Goal: Check status: Check status

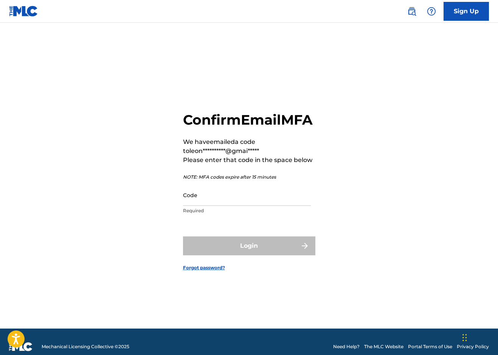
click at [222, 206] on input "Code" at bounding box center [247, 195] width 128 height 22
paste input "384335"
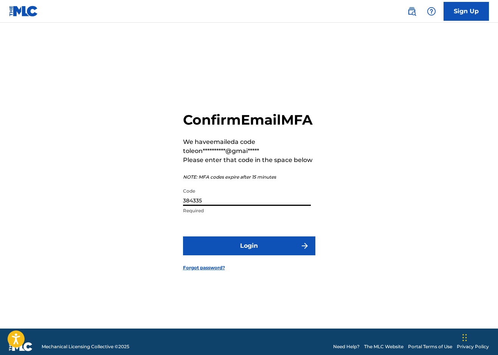
type input "384335"
click at [262, 255] on button "Login" at bounding box center [249, 245] width 132 height 19
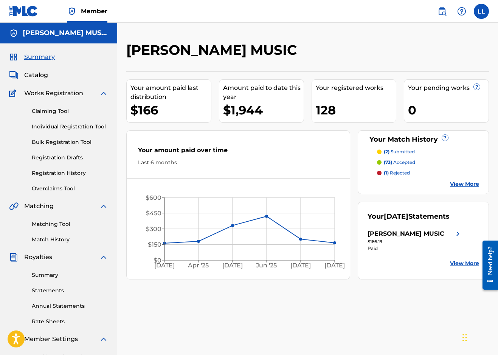
click at [401, 150] on p "(2) submitted" at bounding box center [398, 151] width 31 height 7
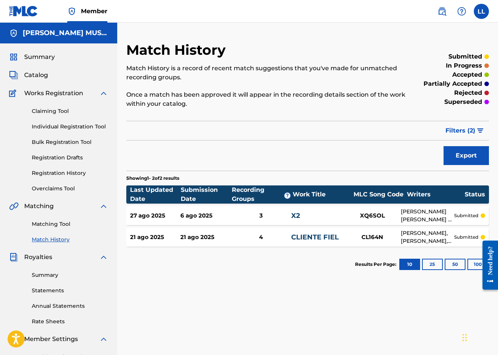
click at [71, 170] on link "Registration History" at bounding box center [70, 173] width 76 height 8
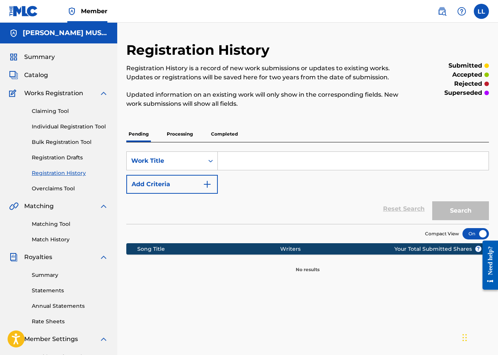
click at [182, 139] on p "Processing" at bounding box center [179, 134] width 31 height 16
click at [221, 135] on p "Completed" at bounding box center [224, 134] width 31 height 16
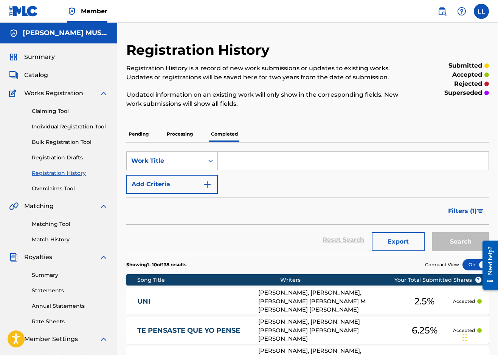
click at [485, 11] on label at bounding box center [480, 11] width 15 height 15
click at [481, 11] on input "LL [PERSON_NAME] [EMAIL_ADDRESS][DOMAIN_NAME] Notification Preferences Profile …" at bounding box center [481, 11] width 0 height 0
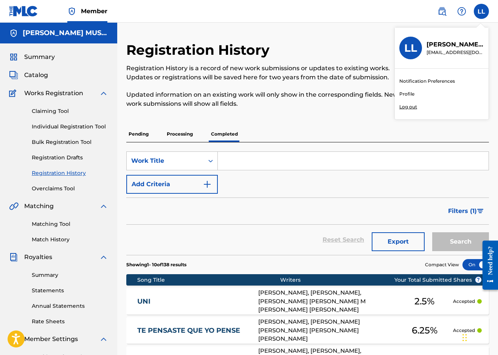
click at [413, 107] on p "Log out" at bounding box center [408, 107] width 18 height 7
click at [481, 11] on input "LL [PERSON_NAME] [EMAIL_ADDRESS][DOMAIN_NAME] Notification Preferences Profile …" at bounding box center [481, 11] width 0 height 0
